Goal: Transaction & Acquisition: Purchase product/service

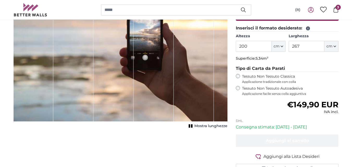
scroll to position [68, 0]
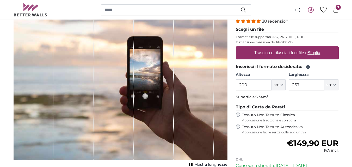
click at [311, 54] on u "Sfoglia" at bounding box center [314, 53] width 13 height 4
click at [311, 48] on input "Trascina e rilascia i tuoi file o Sfoglia" at bounding box center [287, 47] width 103 height 2
type input "**********"
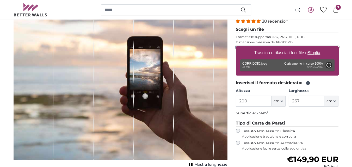
type input "300"
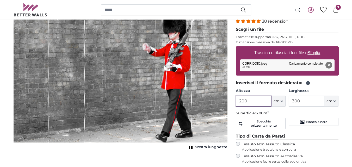
click at [244, 101] on input "200" at bounding box center [254, 101] width 36 height 11
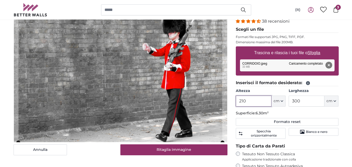
type input "210"
click at [298, 103] on input "300" at bounding box center [307, 101] width 36 height 11
click at [302, 103] on input "300" at bounding box center [307, 101] width 36 height 11
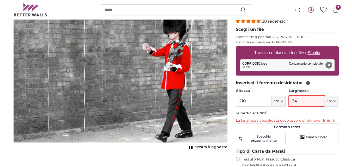
type input "347"
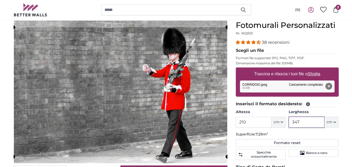
scroll to position [50, 0]
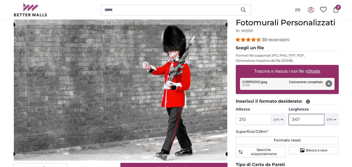
type input "347"
